Goal: Task Accomplishment & Management: Manage account settings

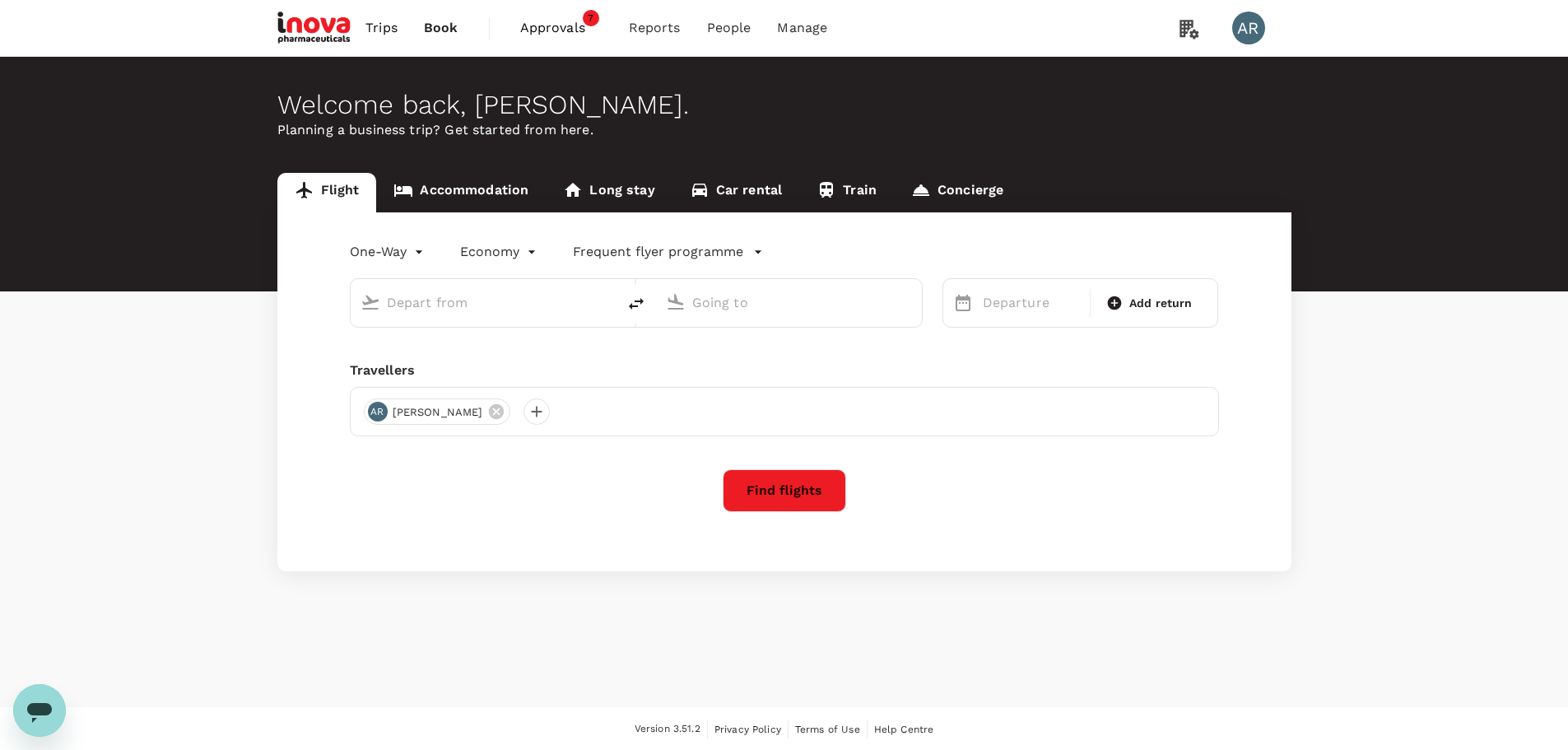
type input "Ngurah Rai Intl (DPS)"
type input "[GEOGRAPHIC_DATA], [GEOGRAPHIC_DATA] (any)"
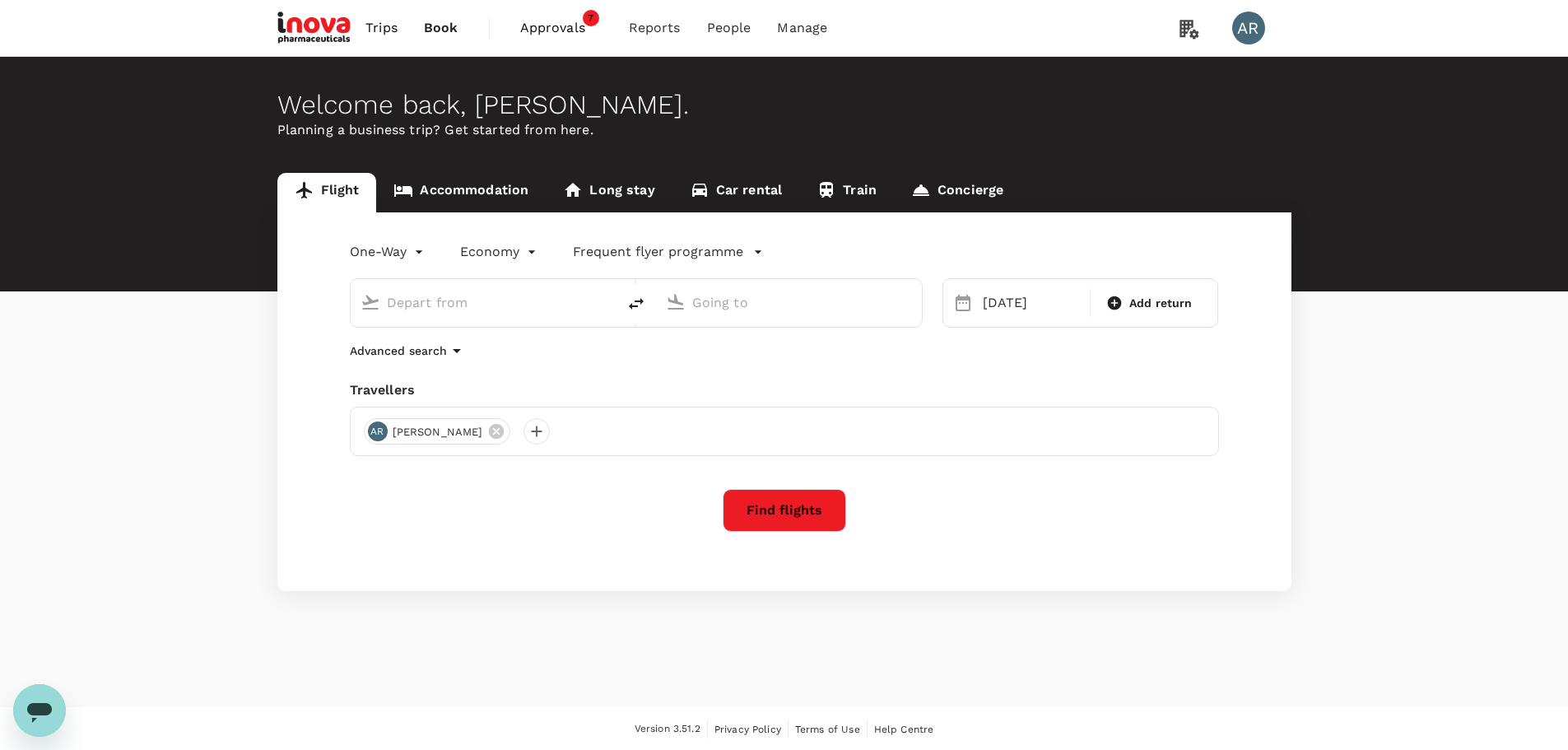
type input "Ngurah Rai Intl (DPS)"
type input "[GEOGRAPHIC_DATA], [GEOGRAPHIC_DATA] (any)"
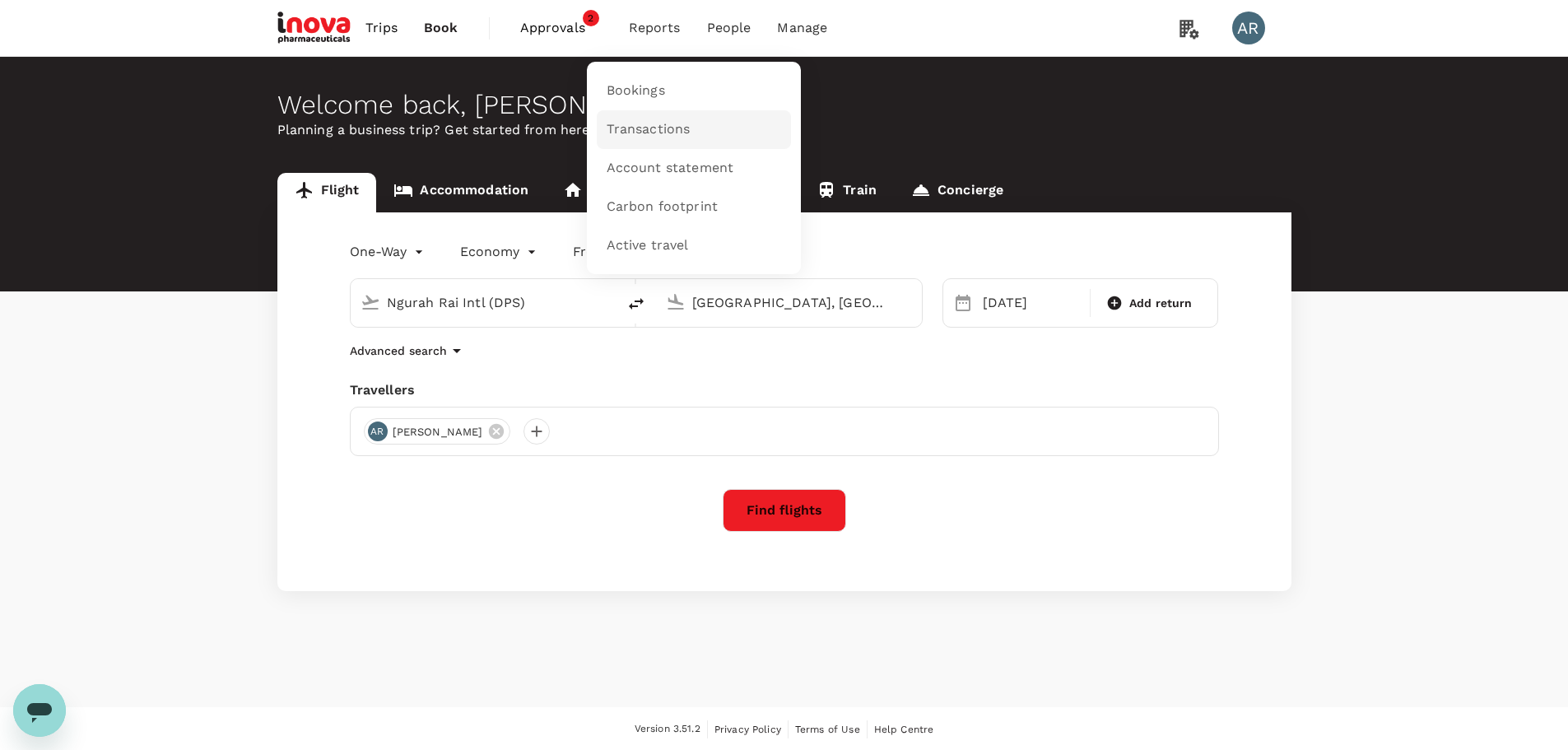
click at [681, 124] on span "Transactions" at bounding box center [648, 129] width 84 height 19
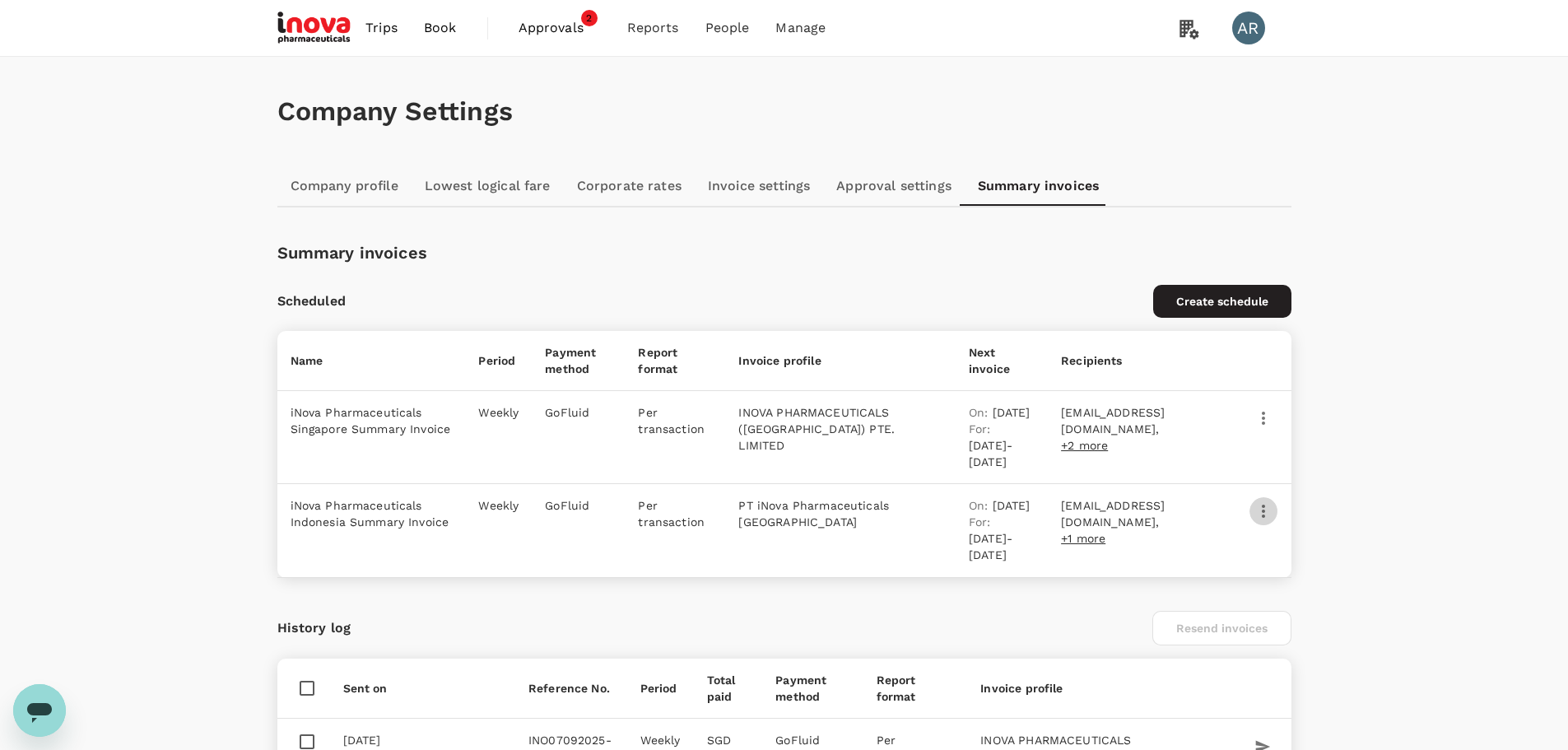
click at [1258, 521] on icon "button" at bounding box center [1263, 511] width 20 height 20
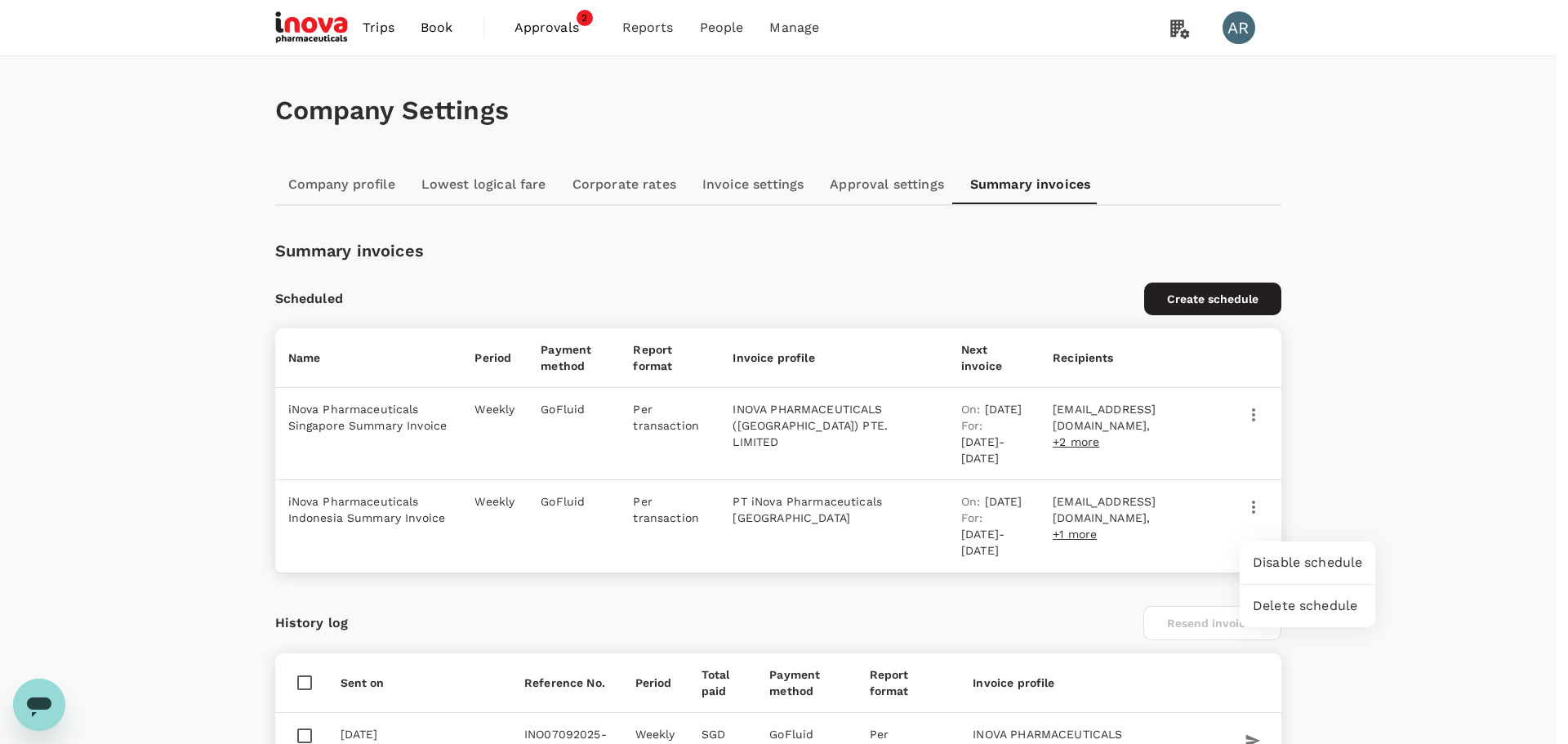
click at [1203, 555] on div at bounding box center [784, 372] width 1568 height 744
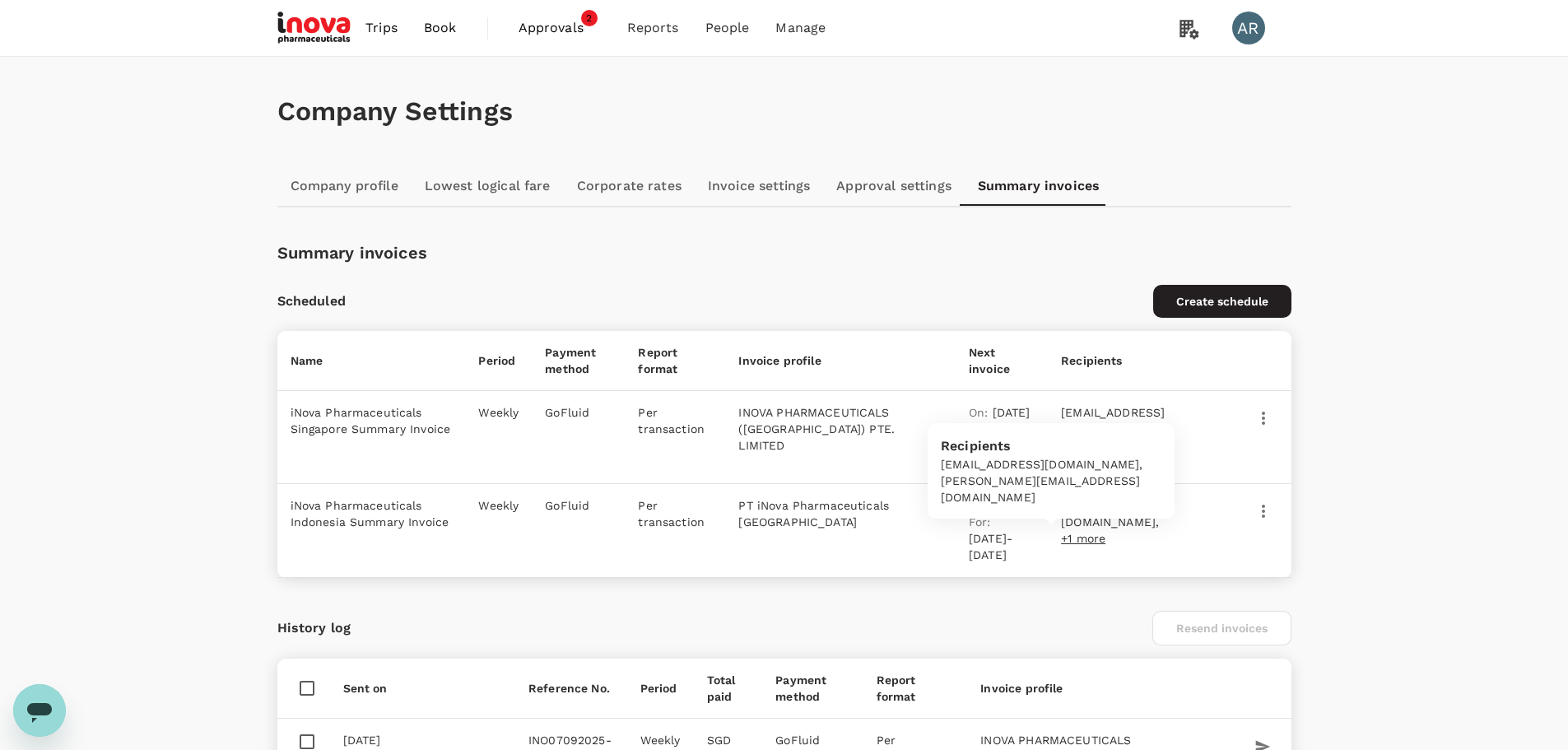
click at [1060, 541] on span "+1 more" at bounding box center [1082, 538] width 45 height 13
click at [1060, 539] on span "+1 more" at bounding box center [1082, 538] width 45 height 13
click at [1260, 521] on icon "button" at bounding box center [1263, 511] width 20 height 20
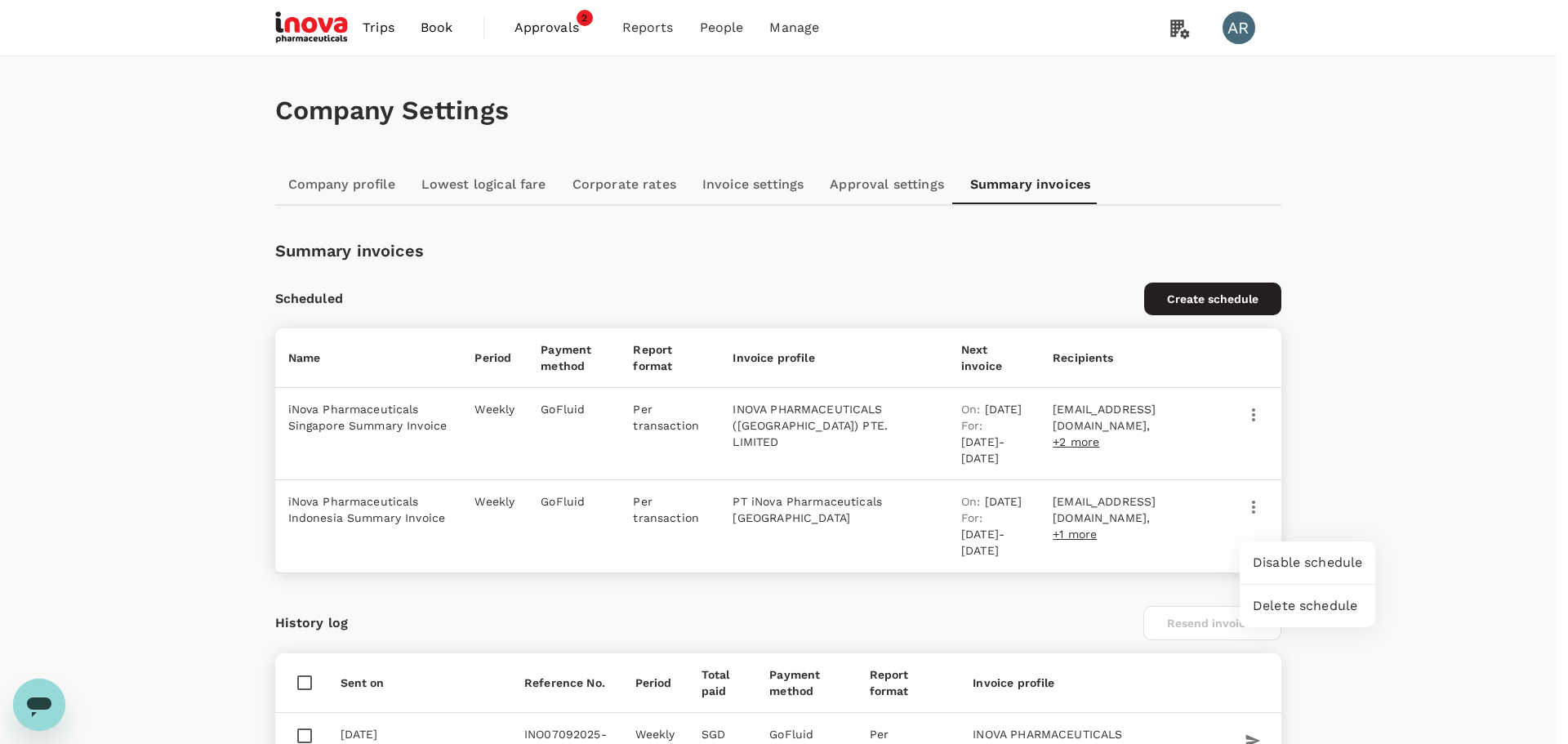
click at [1192, 543] on div at bounding box center [784, 372] width 1568 height 744
